Goal: Task Accomplishment & Management: Manage account settings

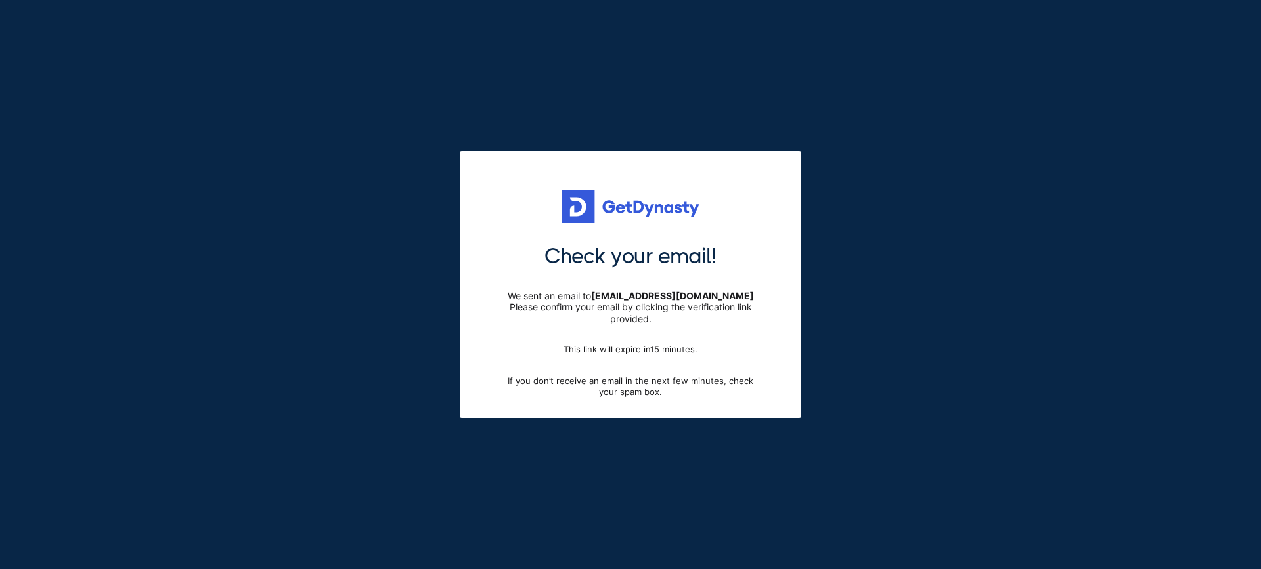
click at [622, 264] on span "Check your email!" at bounding box center [630, 257] width 172 height 28
click at [624, 237] on div "Check your email! We sent an email to [EMAIL_ADDRESS][DOMAIN_NAME] Please confi…" at bounding box center [630, 284] width 341 height 267
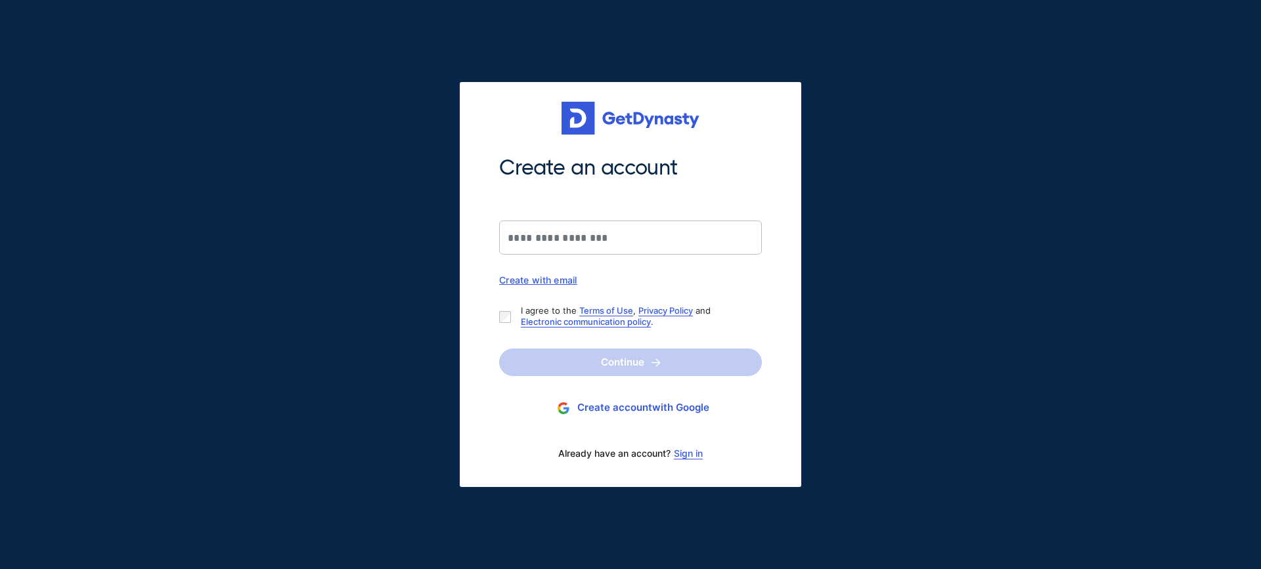
click at [672, 271] on div "Create an account Create with email" at bounding box center [630, 220] width 263 height 132
click at [688, 454] on link "Sign in" at bounding box center [688, 453] width 29 height 11
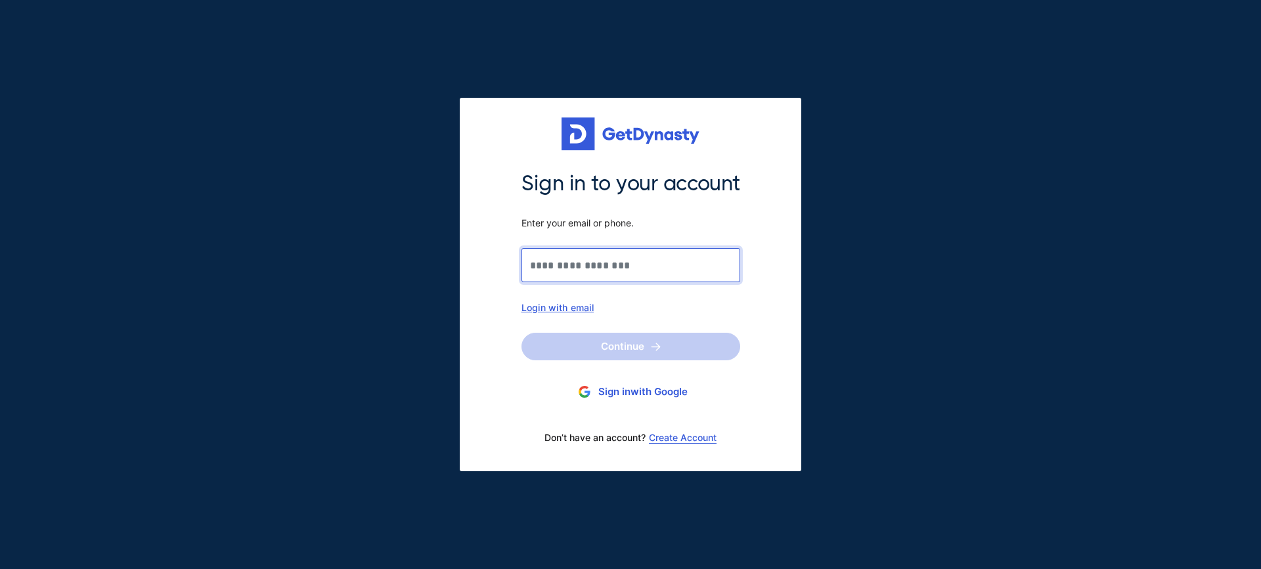
click at [655, 266] on input "Sign in to your account Enter your email or phone." at bounding box center [630, 265] width 219 height 34
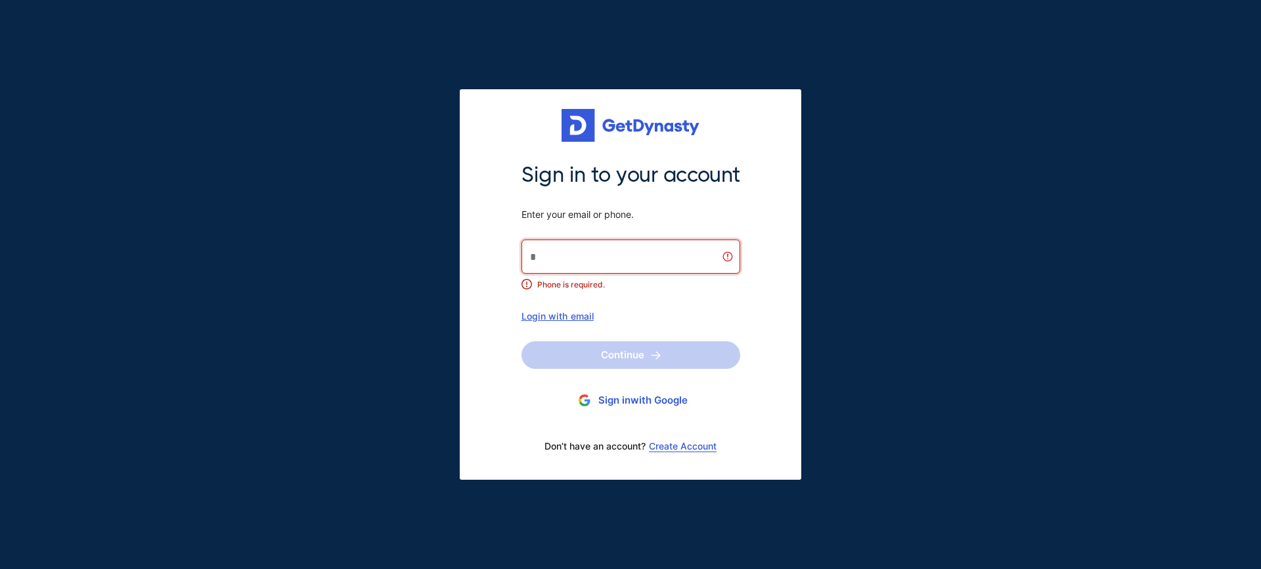
click at [573, 315] on div "Login with email" at bounding box center [630, 316] width 219 height 11
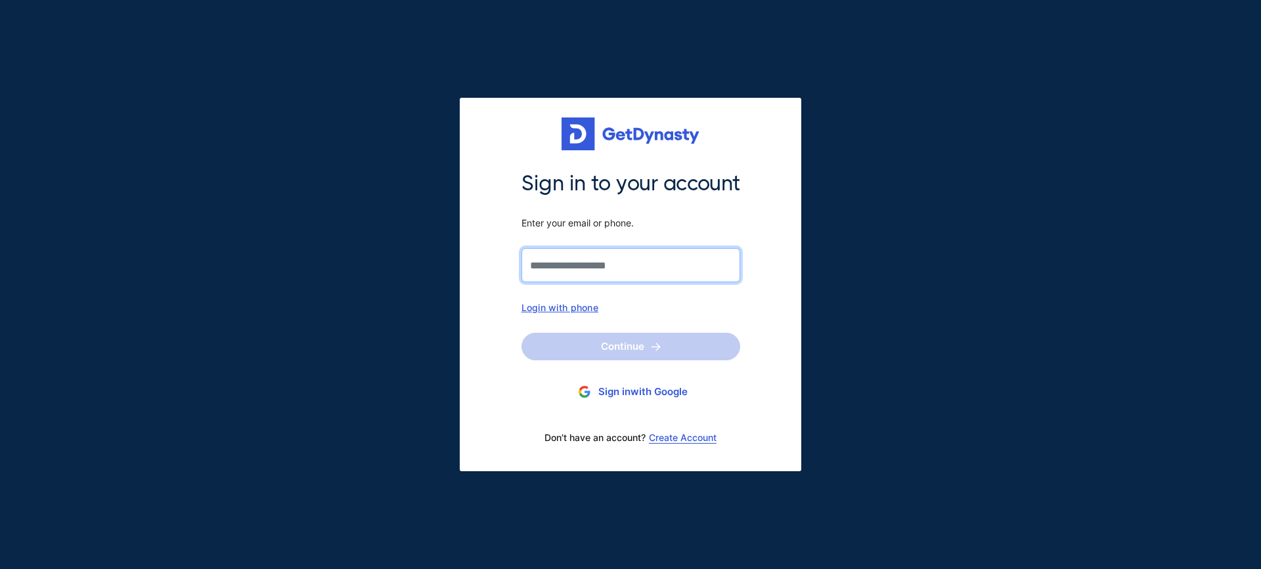
click at [577, 267] on input "Sign in to your account Enter your email or phone." at bounding box center [630, 265] width 219 height 34
type input "**********"
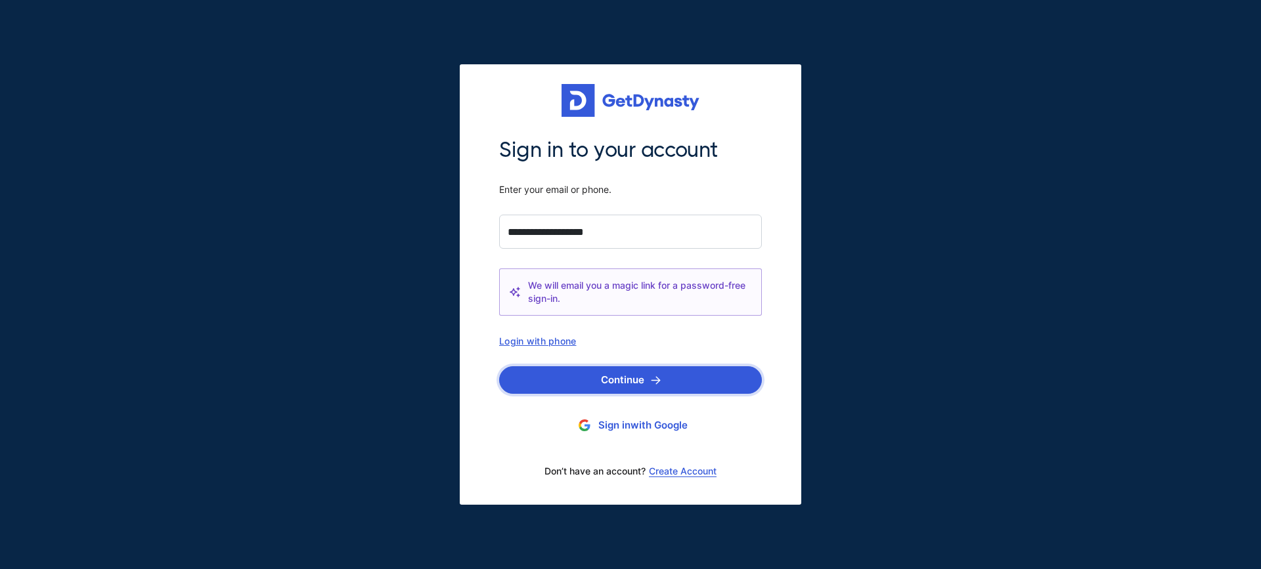
click at [615, 379] on button "Continue" at bounding box center [630, 380] width 263 height 28
